Goal: Information Seeking & Learning: Learn about a topic

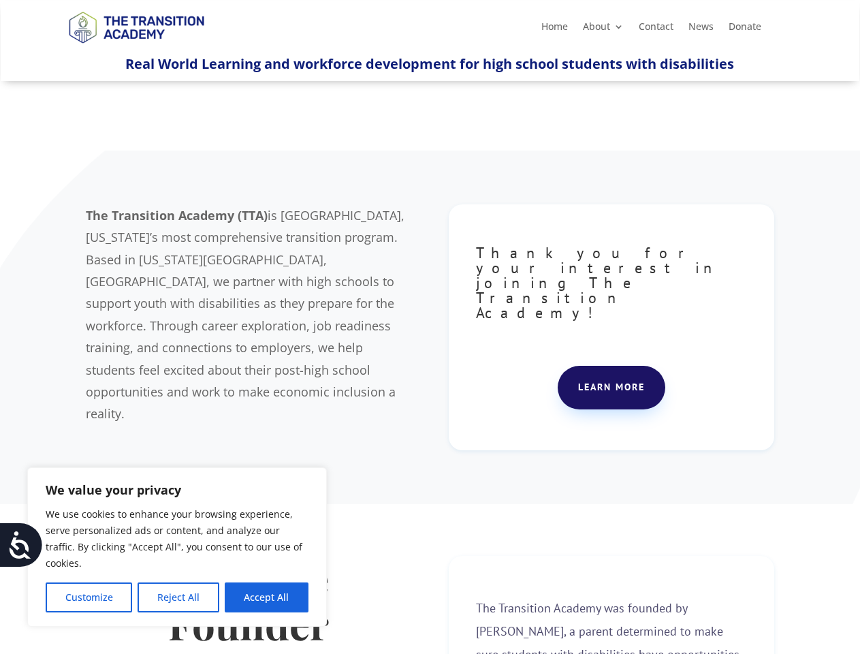
click at [430, 327] on div "The Transition Academy (TTA) is [GEOGRAPHIC_DATA], [US_STATE]’s most comprehens…" at bounding box center [430, 327] width 688 height 281
click at [89, 597] on button "Customize" at bounding box center [89, 597] width 87 height 30
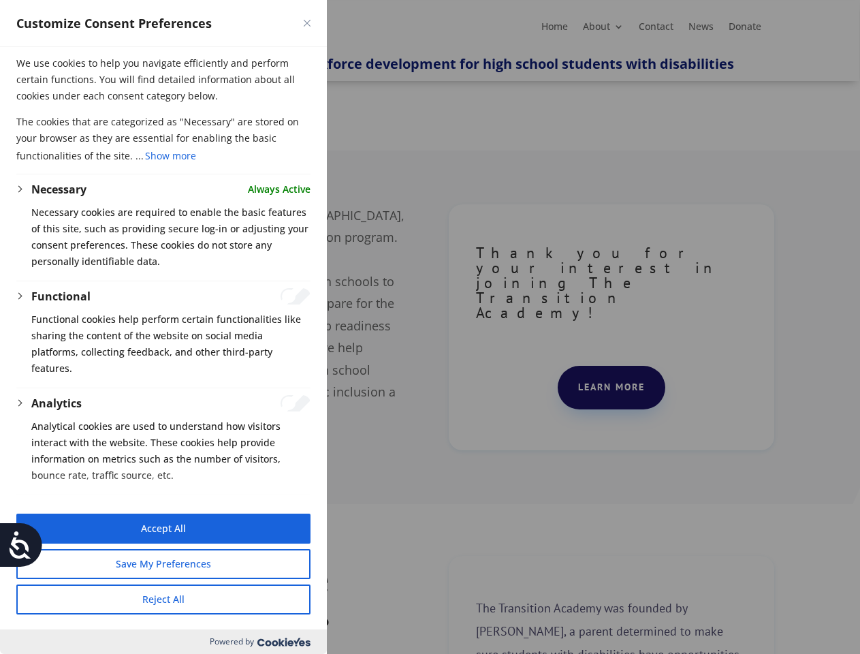
click at [178, 597] on div at bounding box center [430, 327] width 860 height 654
click at [266, 597] on button "Reject All" at bounding box center [163, 599] width 294 height 30
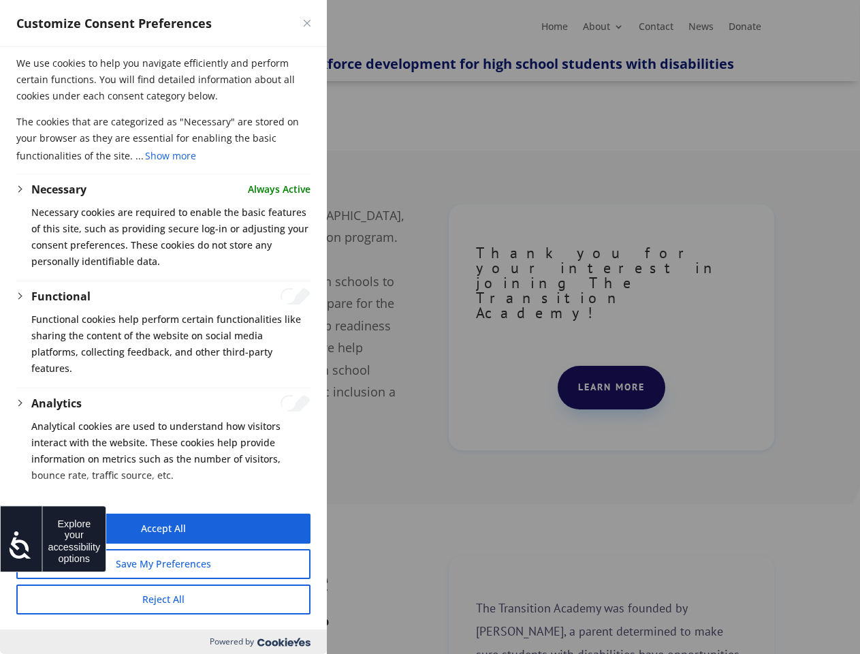
click at [21, 545] on icon at bounding box center [20, 544] width 27 height 27
